Goal: Task Accomplishment & Management: Manage account settings

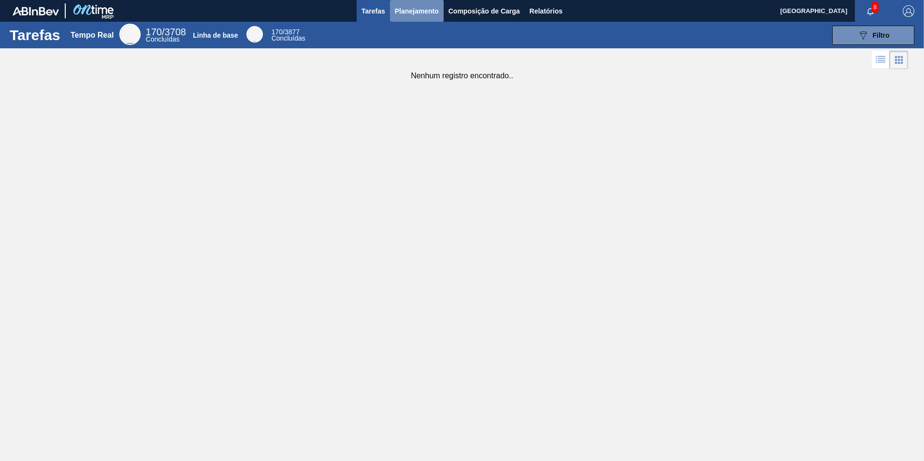
click at [431, 14] on span "Planejamento" at bounding box center [417, 11] width 44 height 12
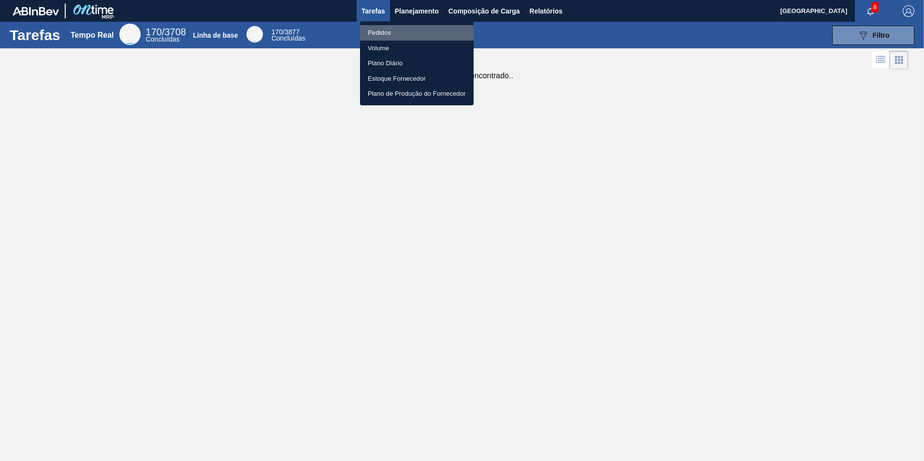
click at [404, 25] on li "Pedidos" at bounding box center [417, 32] width 114 height 15
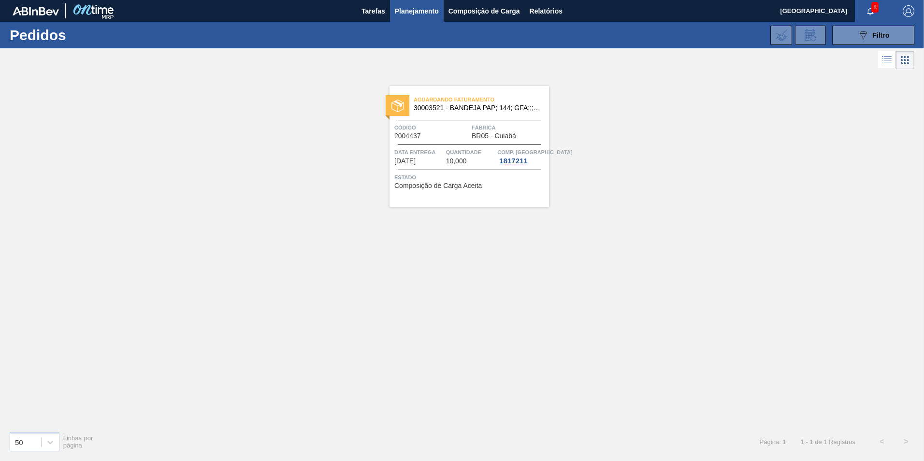
click at [475, 103] on span "Aguardando Faturamento" at bounding box center [481, 100] width 135 height 10
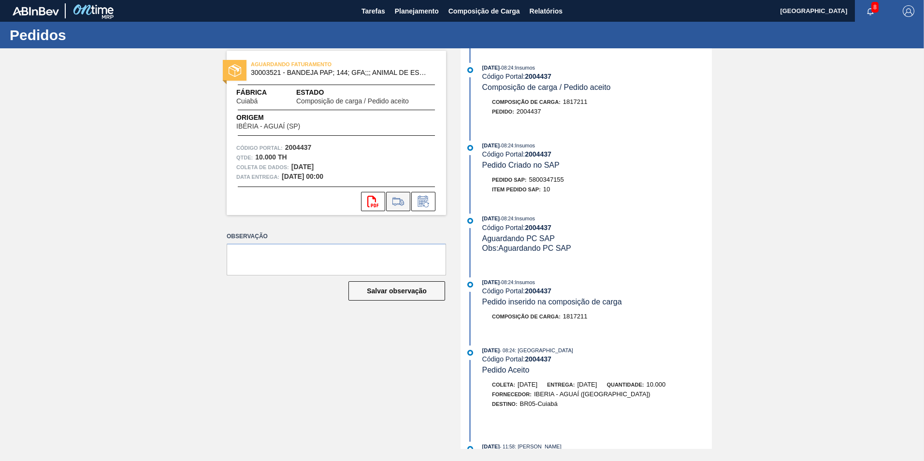
click at [407, 195] on button at bounding box center [398, 201] width 24 height 19
click at [432, 197] on button at bounding box center [423, 201] width 24 height 19
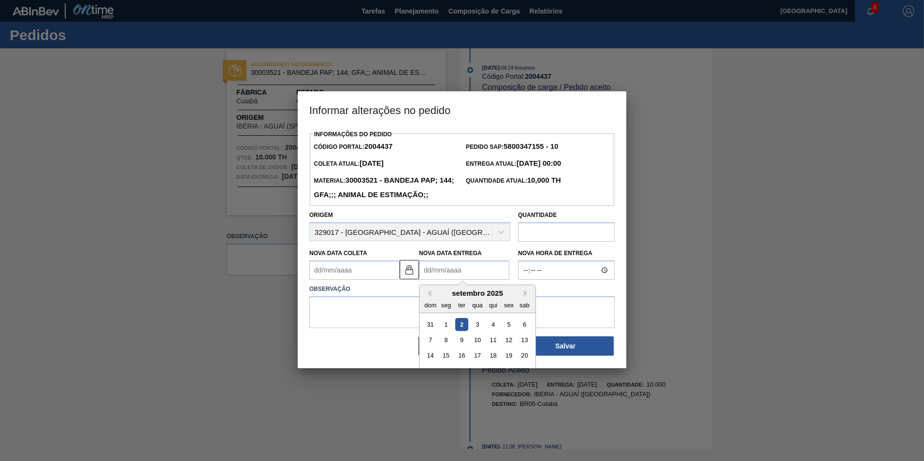
click at [433, 280] on Entrega2004437 "Nova Data Entrega" at bounding box center [464, 270] width 90 height 19
click at [448, 347] on div "8" at bounding box center [446, 340] width 13 height 13
type Coleta2004437 "[DATE]"
type Entrega2004437 "[DATE]"
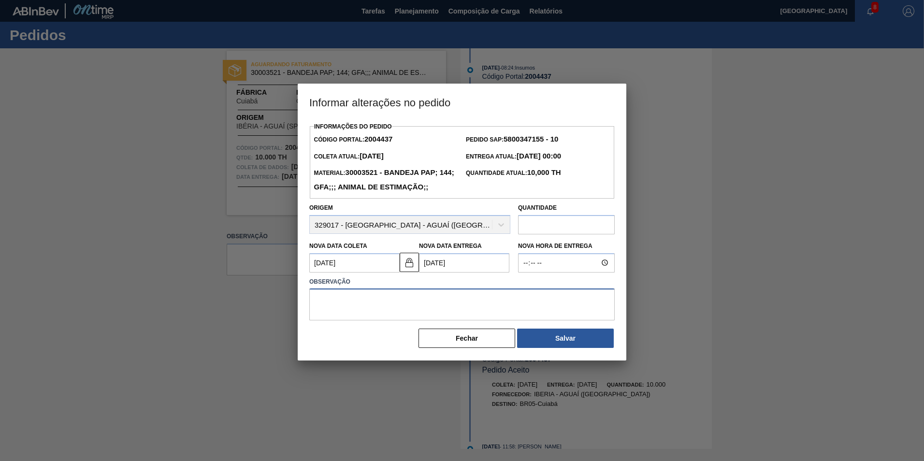
click at [424, 312] on textarea at bounding box center [462, 305] width 306 height 32
type textarea "Pedido antecipado conforme solicitação Ambev (Cezar)."
click at [576, 348] on button "Salvar" at bounding box center [565, 338] width 97 height 19
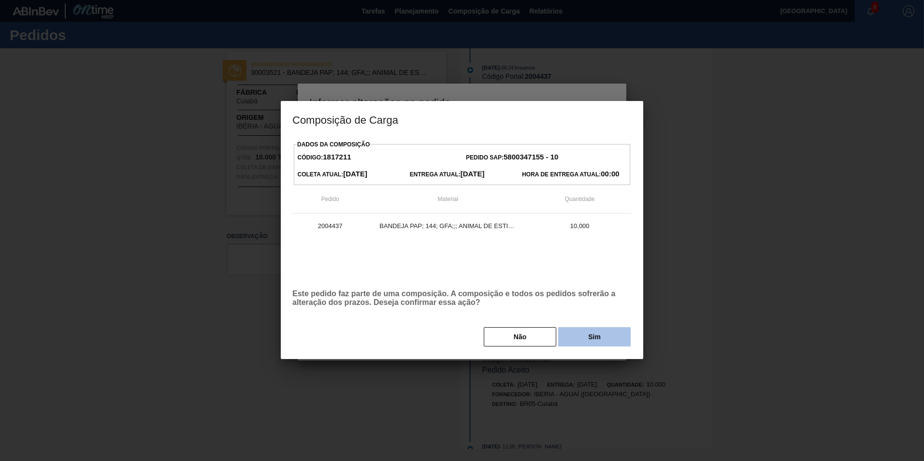
click at [584, 341] on button "Sim" at bounding box center [594, 336] width 73 height 19
